Goal: Communication & Community: Ask a question

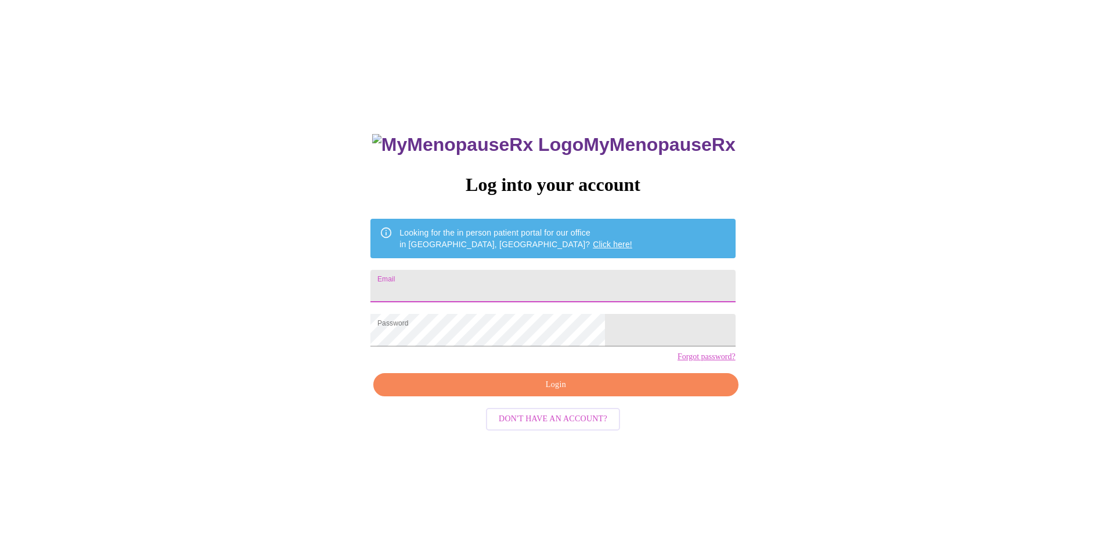
click at [529, 283] on input "Email" at bounding box center [552, 286] width 364 height 33
type input "khorne198@gmail.com"
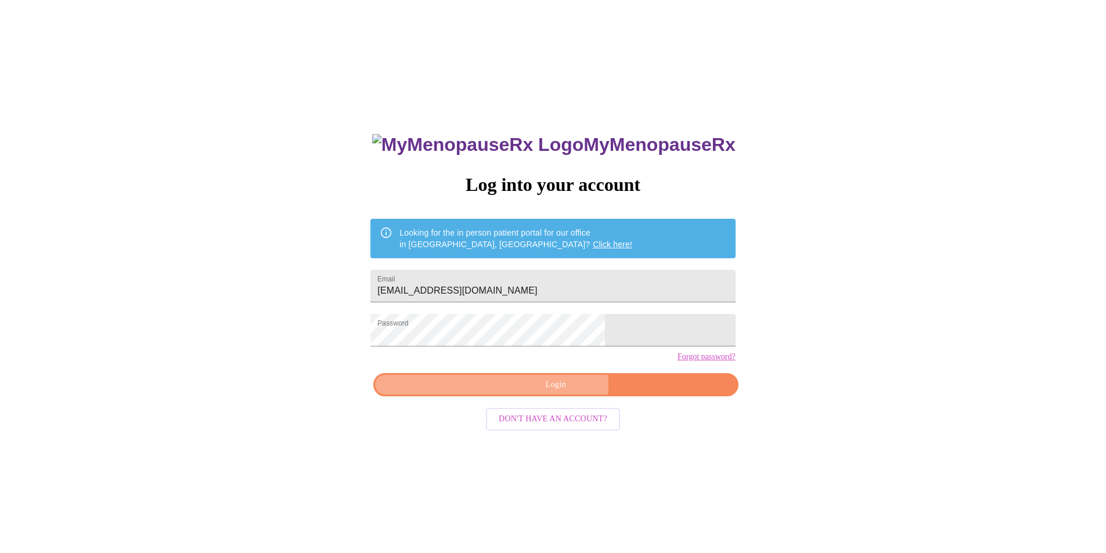
click at [557, 392] on span "Login" at bounding box center [556, 385] width 338 height 15
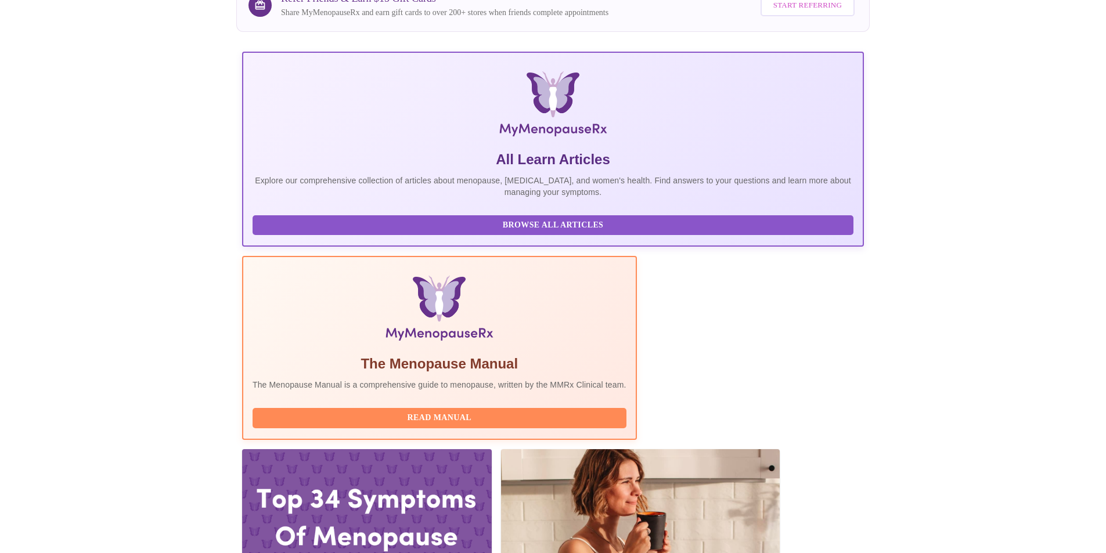
scroll to position [116, 0]
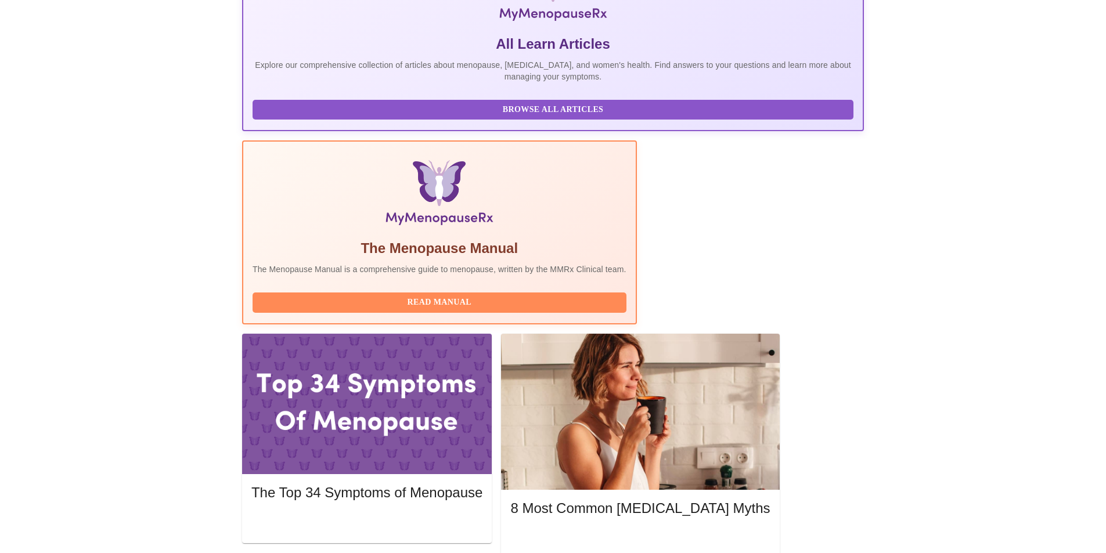
scroll to position [232, 0]
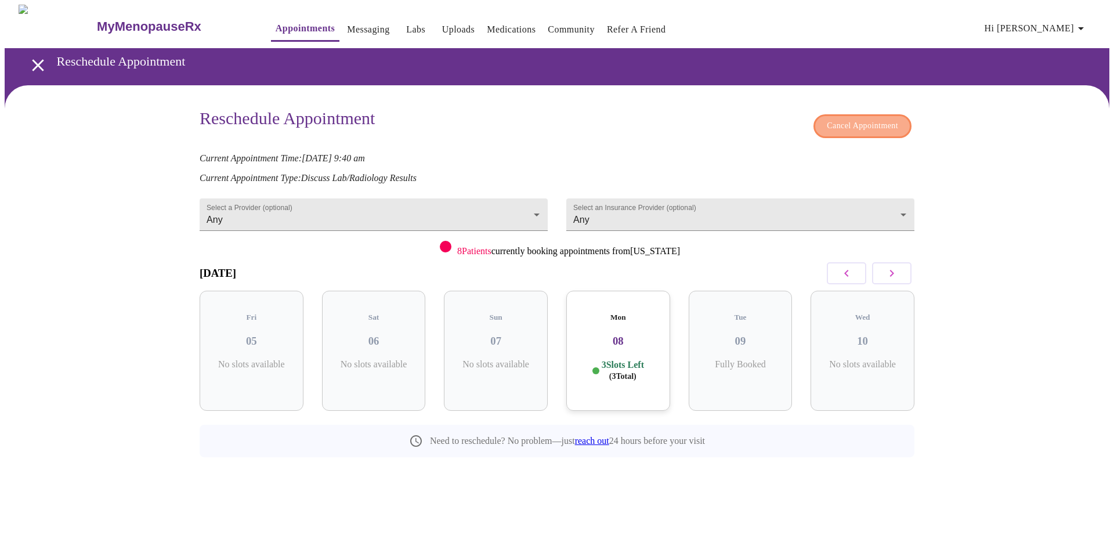
click at [869, 123] on span "Cancel Appointment" at bounding box center [862, 126] width 71 height 15
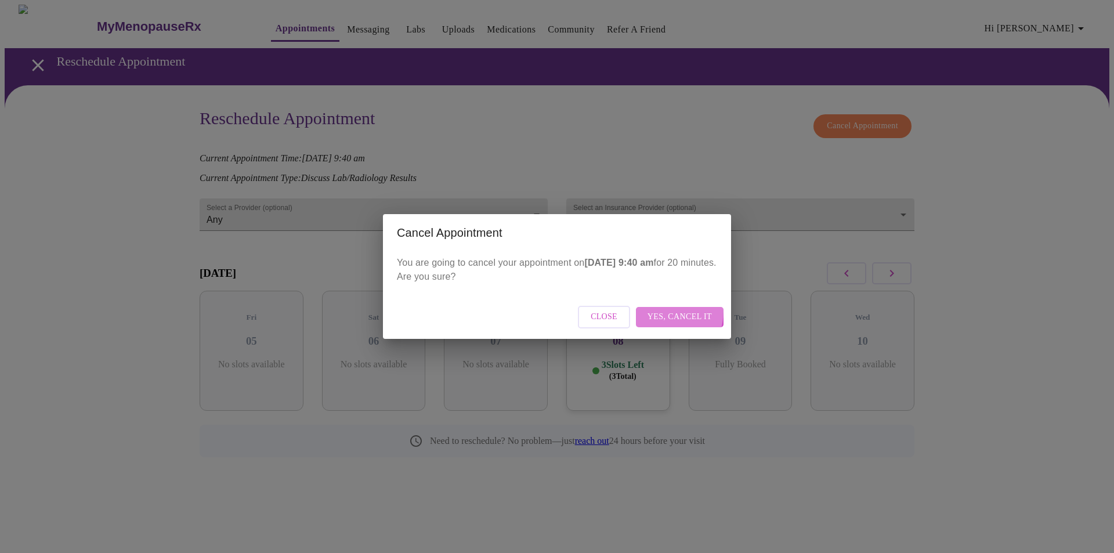
click at [664, 311] on span "Yes, cancel it" at bounding box center [680, 317] width 64 height 15
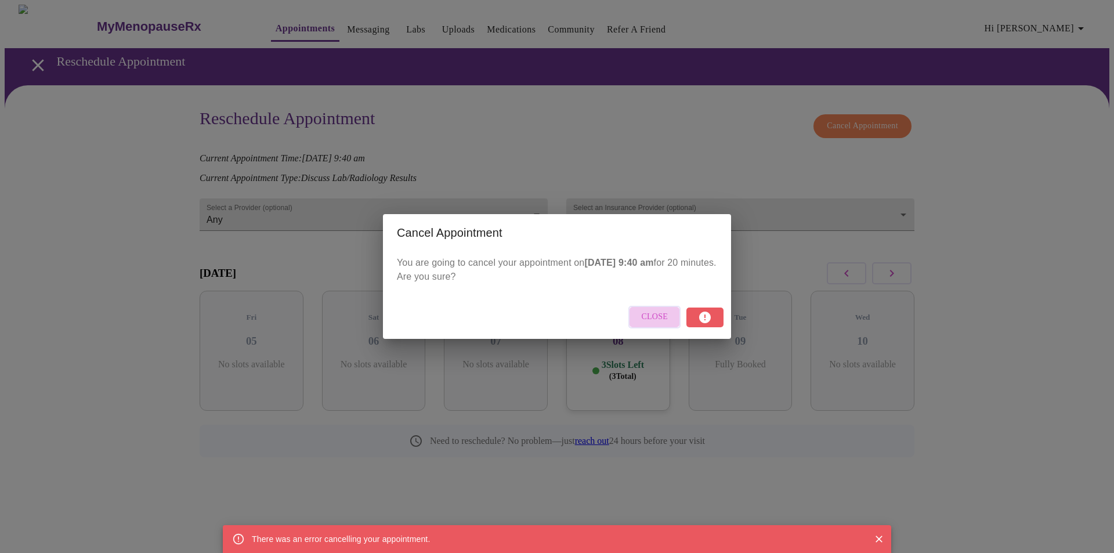
click at [667, 312] on span "Close" at bounding box center [654, 317] width 27 height 15
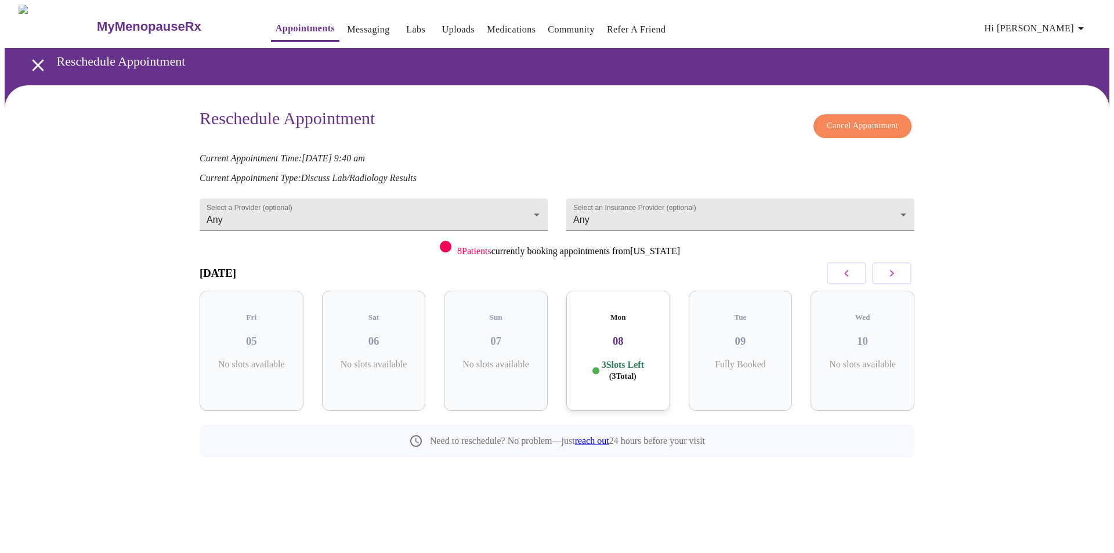
click at [891, 270] on icon "button" at bounding box center [892, 273] width 4 height 7
click at [846, 270] on icon "button" at bounding box center [846, 273] width 4 height 7
click at [862, 120] on span "Cancel Appointment" at bounding box center [862, 126] width 71 height 15
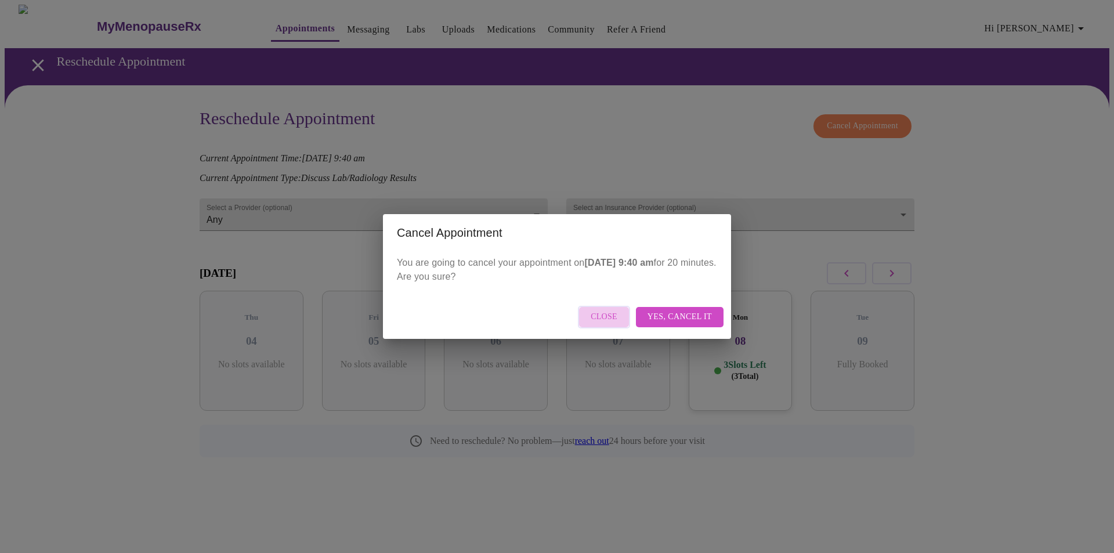
click at [607, 318] on span "Close" at bounding box center [604, 317] width 27 height 15
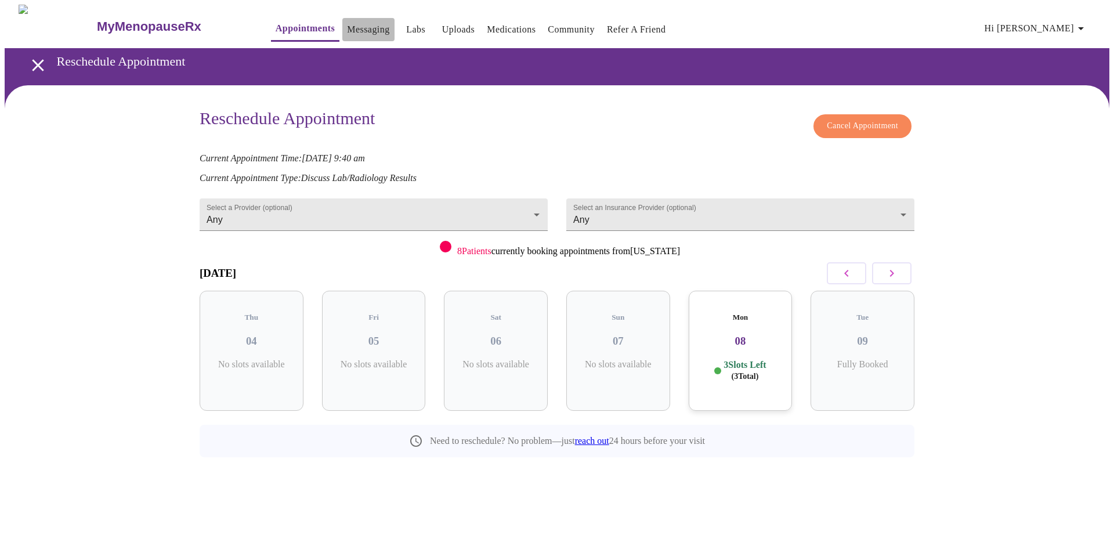
click at [347, 21] on link "Messaging" at bounding box center [368, 29] width 42 height 16
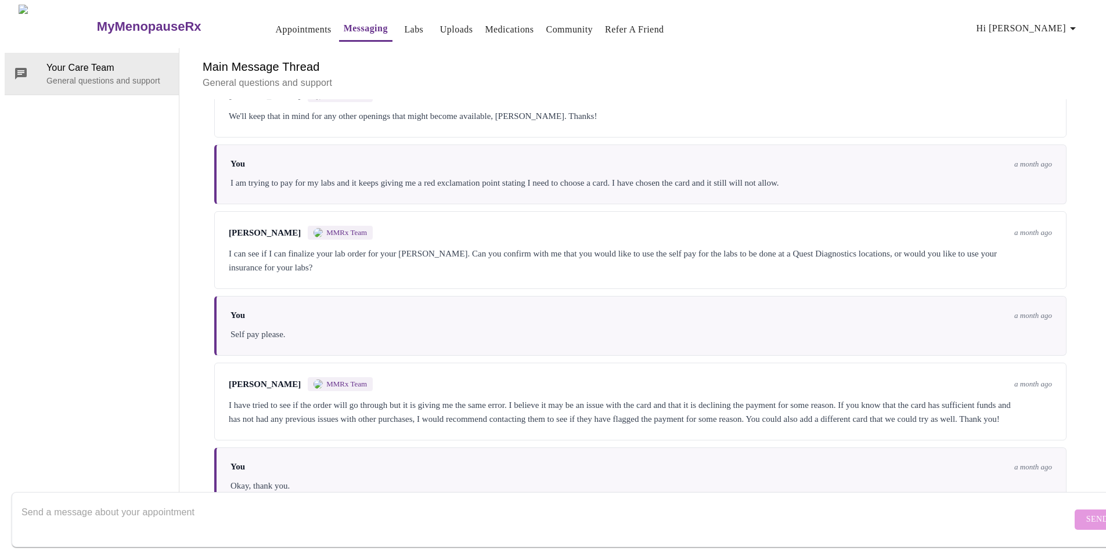
scroll to position [1764, 0]
click at [265, 504] on textarea "Send a message about your appointment" at bounding box center [546, 519] width 1050 height 37
type textarea "I am needing to cancel my appointment for [DATE][DATE] 9:40 A.M, but it keeps g…"
click at [1075, 510] on button "Send" at bounding box center [1096, 520] width 45 height 20
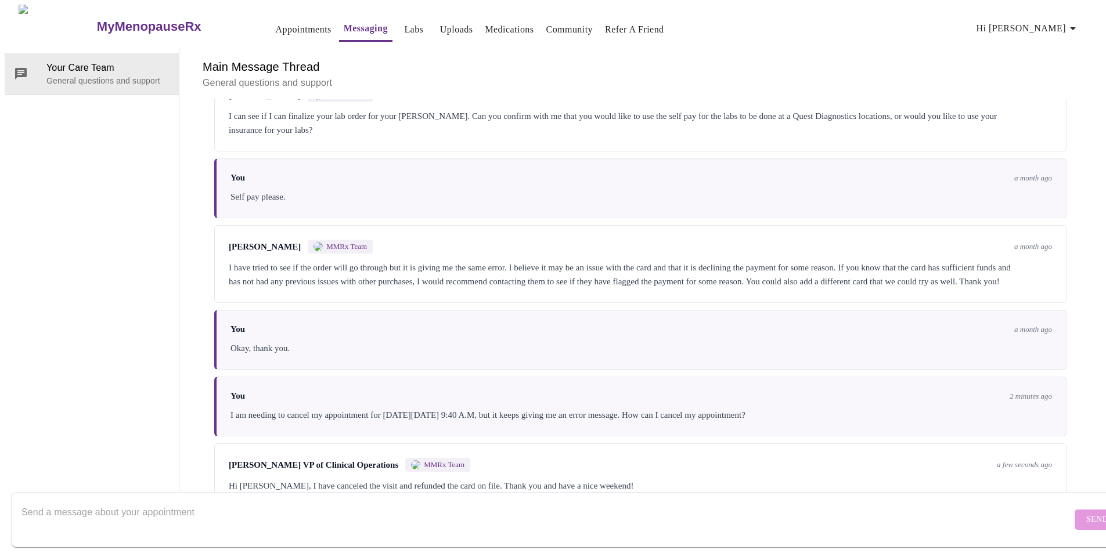
scroll to position [1907, 0]
click at [173, 501] on textarea "Send a message about your appointment" at bounding box center [546, 519] width 1050 height 37
type textarea "O"
type textarea "Oh thank you . I appreciate your help!"
click at [1074, 510] on button "Send" at bounding box center [1096, 520] width 45 height 20
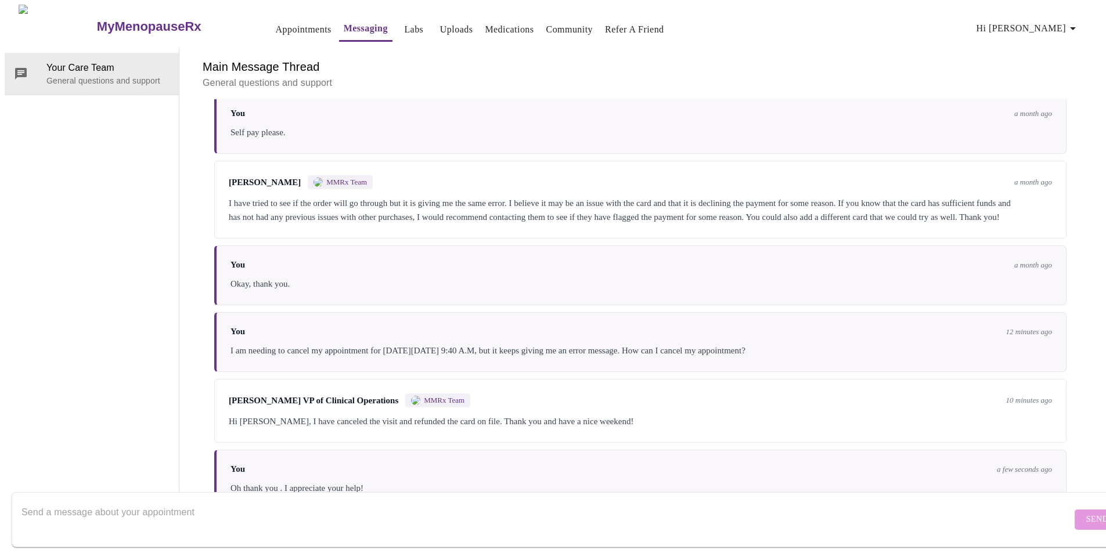
scroll to position [1977, 0]
